Goal: Task Accomplishment & Management: Use online tool/utility

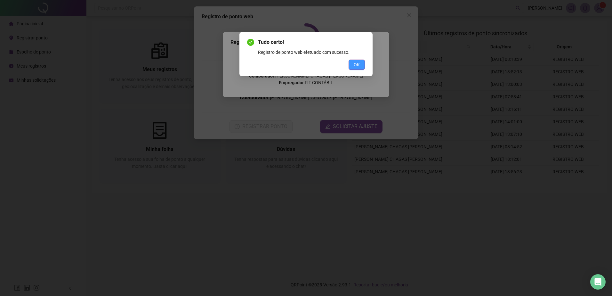
click at [353, 64] on button "OK" at bounding box center [356, 64] width 16 height 10
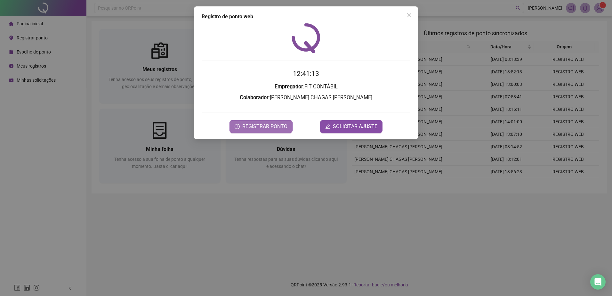
click at [259, 129] on span "REGISTRAR PONTO" at bounding box center [264, 126] width 45 height 8
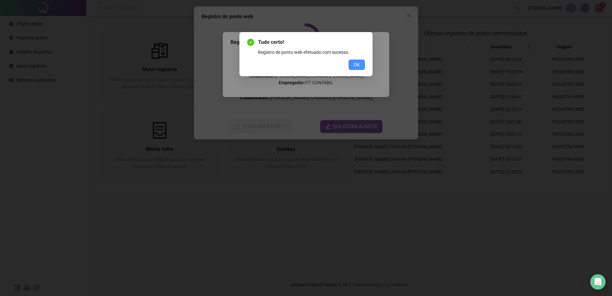
click at [350, 64] on button "OK" at bounding box center [356, 64] width 16 height 10
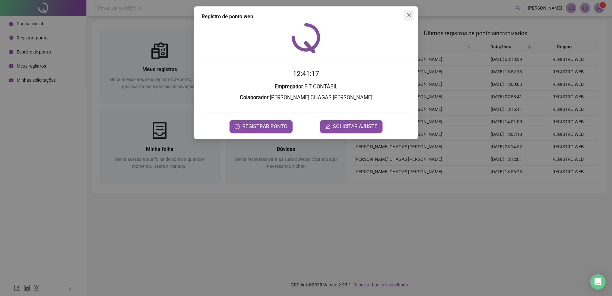
click at [407, 15] on icon "close" at bounding box center [408, 15] width 5 height 5
